Goal: Task Accomplishment & Management: Manage account settings

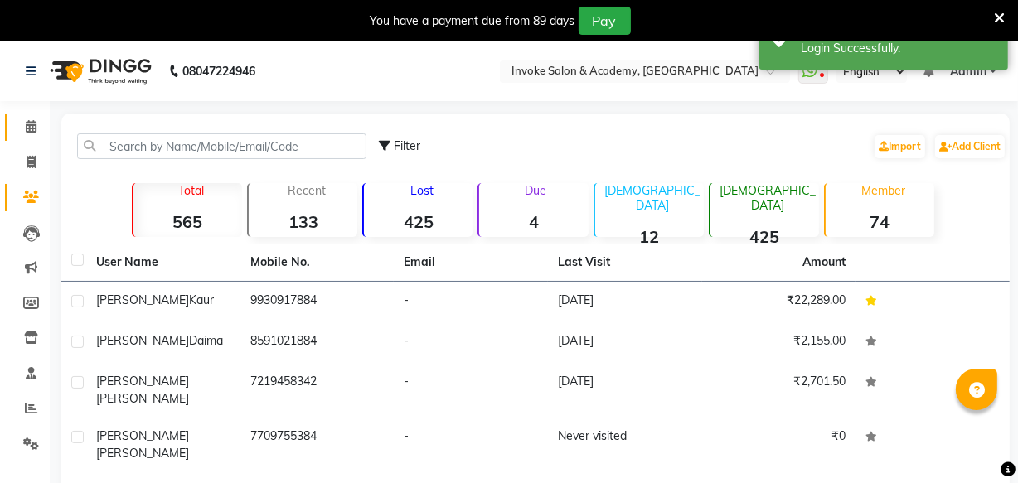
click at [22, 116] on link "Calendar" at bounding box center [25, 127] width 40 height 27
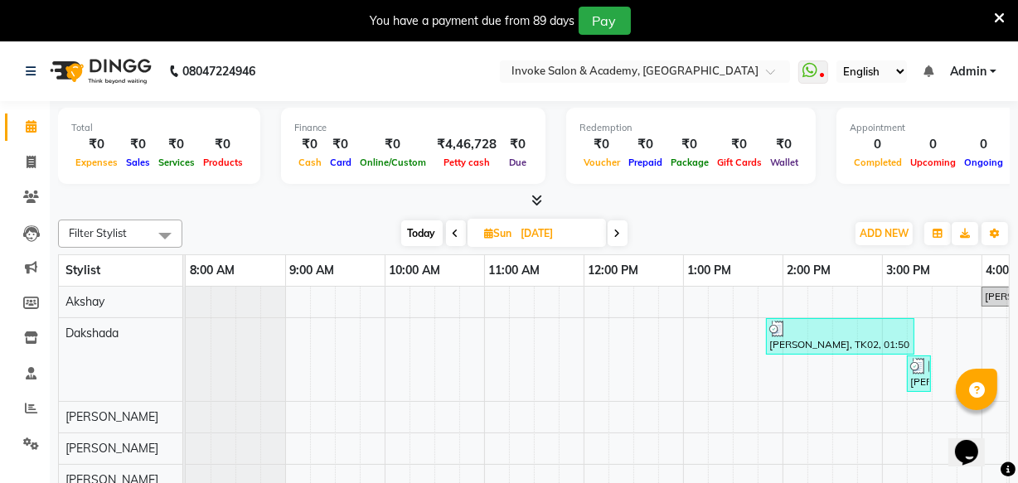
click at [619, 232] on icon at bounding box center [617, 234] width 7 height 10
type input "[DATE]"
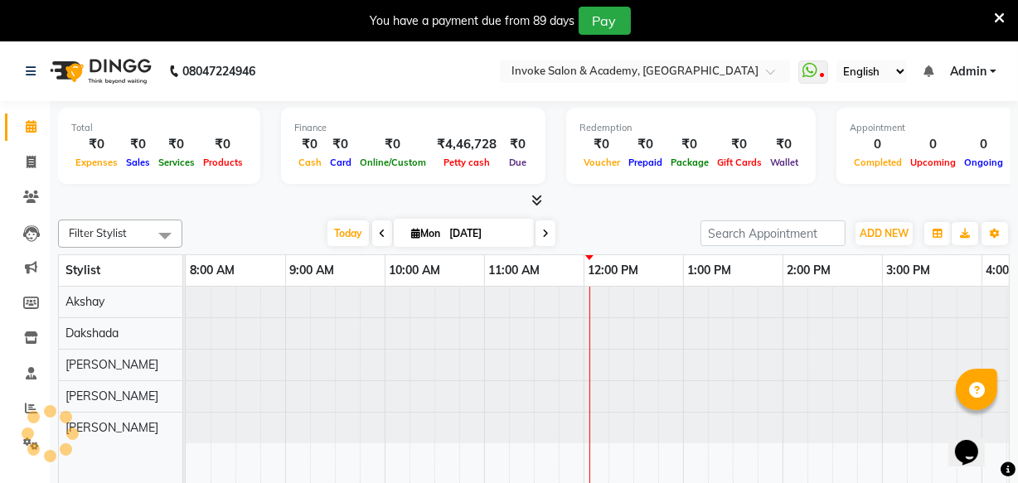
scroll to position [0, 398]
